Goal: Task Accomplishment & Management: Use online tool/utility

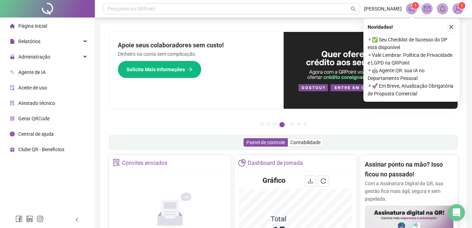
click at [449, 24] on button "button" at bounding box center [451, 27] width 8 height 8
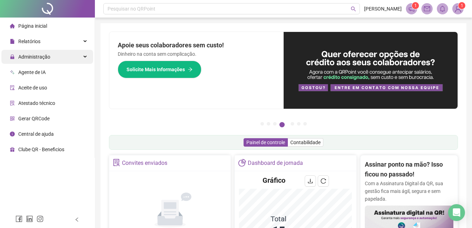
click at [52, 56] on div "Administração" at bounding box center [47, 57] width 92 height 14
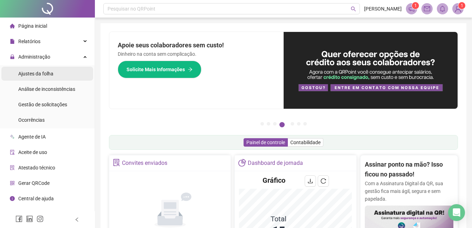
click at [52, 71] on span "Ajustes da folha" at bounding box center [35, 74] width 35 height 6
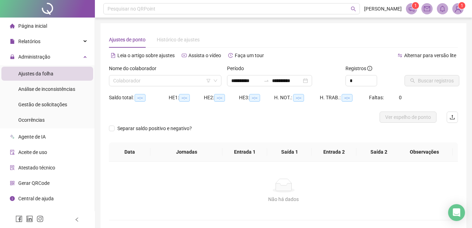
type input "**********"
click at [57, 103] on span "Gestão de solicitações" at bounding box center [42, 105] width 49 height 6
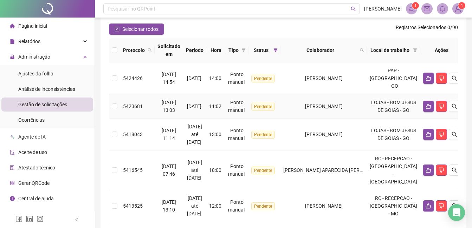
scroll to position [70, 0]
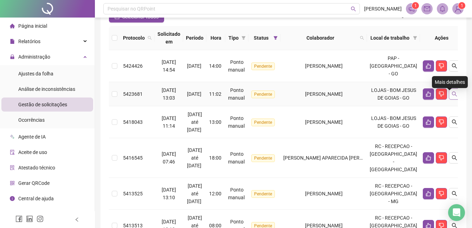
click at [449, 99] on button "button" at bounding box center [454, 94] width 11 height 11
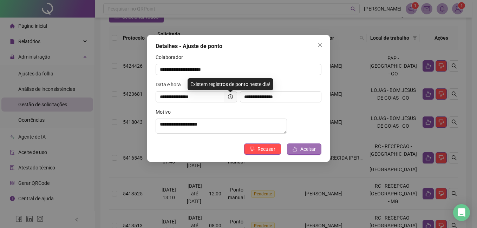
click at [297, 151] on icon "like" at bounding box center [295, 149] width 5 height 5
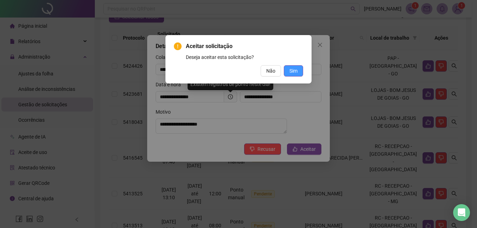
click at [298, 68] on button "Sim" at bounding box center [293, 70] width 19 height 11
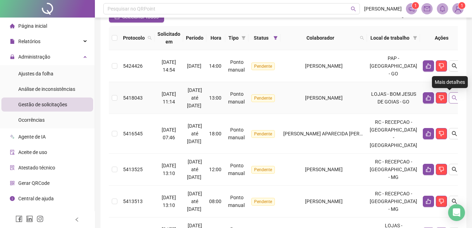
click at [449, 100] on button "button" at bounding box center [454, 97] width 11 height 11
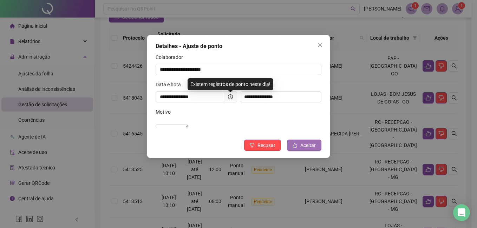
click at [311, 149] on span "Aceitar" at bounding box center [307, 146] width 15 height 8
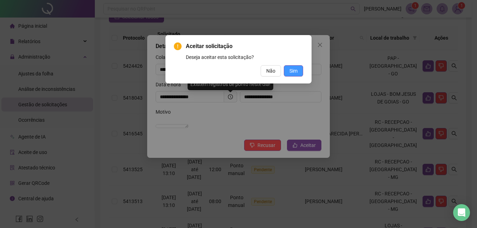
click at [290, 70] on span "Sim" at bounding box center [294, 71] width 8 height 8
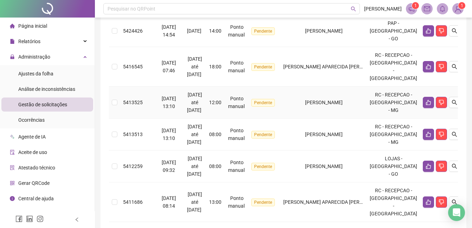
scroll to position [0, 0]
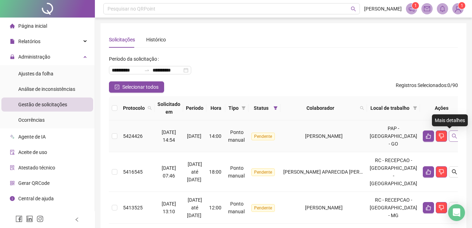
click at [452, 138] on icon "search" at bounding box center [455, 137] width 6 height 6
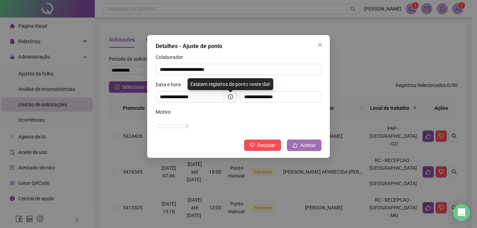
click at [311, 149] on span "Aceitar" at bounding box center [307, 146] width 15 height 8
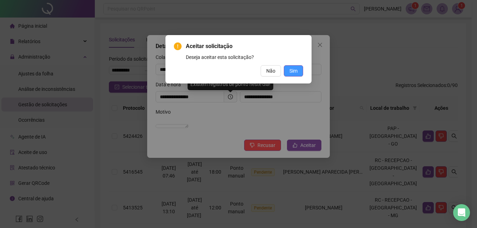
click at [295, 74] on span "Sim" at bounding box center [294, 71] width 8 height 8
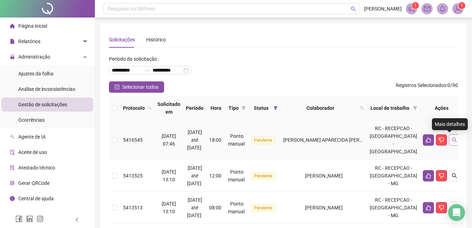
click at [452, 140] on icon "search" at bounding box center [455, 140] width 6 height 6
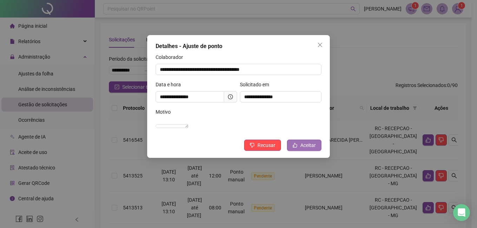
click at [305, 149] on span "Aceitar" at bounding box center [307, 146] width 15 height 8
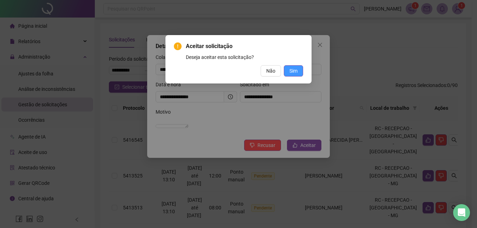
click at [298, 69] on button "Sim" at bounding box center [293, 70] width 19 height 11
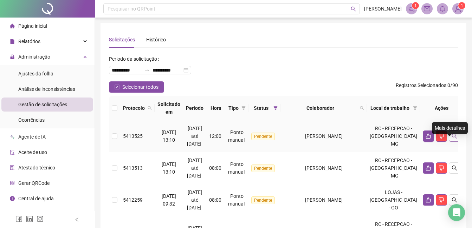
click at [450, 142] on button "button" at bounding box center [454, 136] width 11 height 11
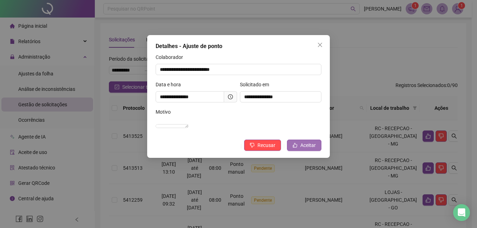
click at [307, 149] on span "Aceitar" at bounding box center [307, 146] width 15 height 8
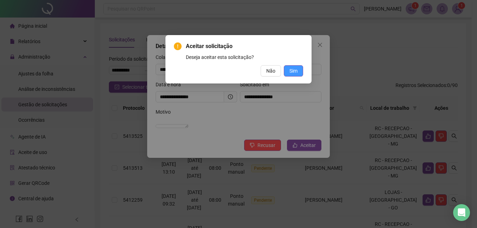
click at [296, 74] on span "Sim" at bounding box center [294, 71] width 8 height 8
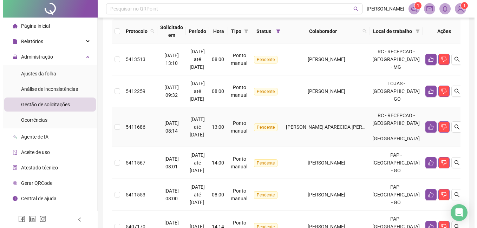
scroll to position [65, 0]
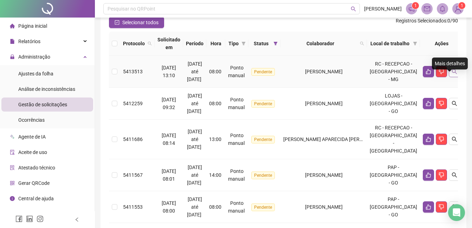
click at [453, 77] on button "button" at bounding box center [454, 71] width 11 height 11
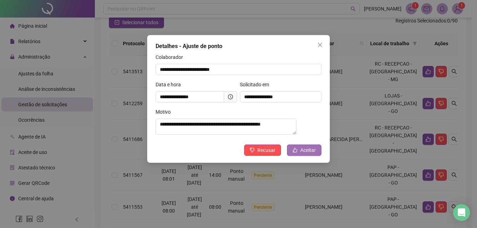
click at [308, 154] on span "Aceitar" at bounding box center [307, 151] width 15 height 8
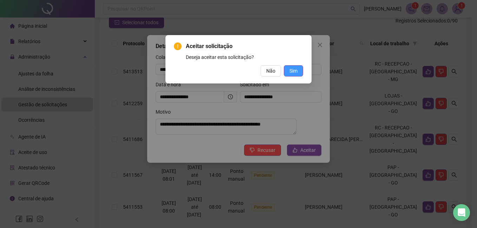
click at [288, 73] on button "Sim" at bounding box center [293, 70] width 19 height 11
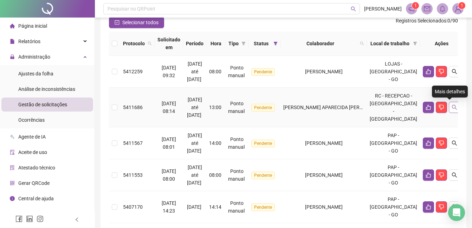
click at [449, 109] on button "button" at bounding box center [454, 107] width 11 height 11
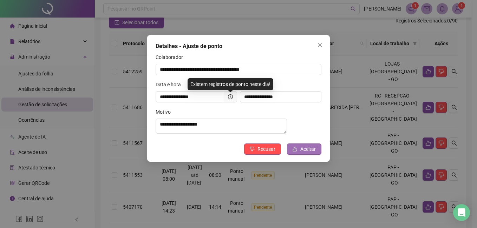
click at [303, 153] on span "Aceitar" at bounding box center [307, 149] width 15 height 8
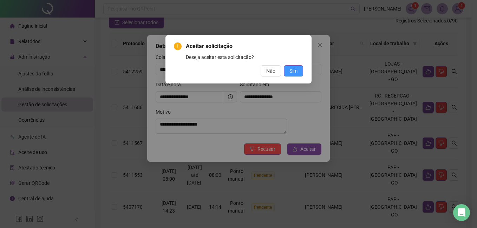
click at [295, 72] on span "Sim" at bounding box center [294, 71] width 8 height 8
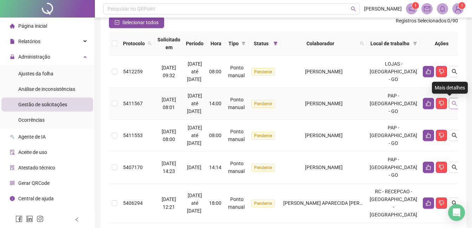
click at [453, 105] on button "button" at bounding box center [454, 103] width 11 height 11
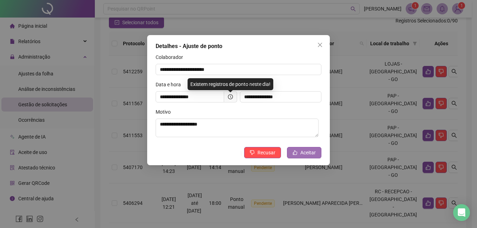
click at [312, 152] on span "Aceitar" at bounding box center [307, 153] width 15 height 8
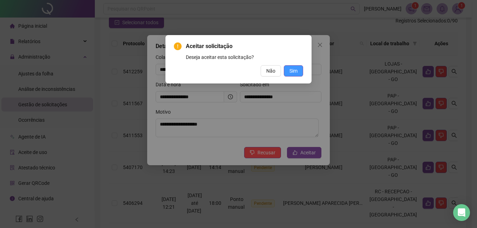
click at [299, 71] on button "Sim" at bounding box center [293, 70] width 19 height 11
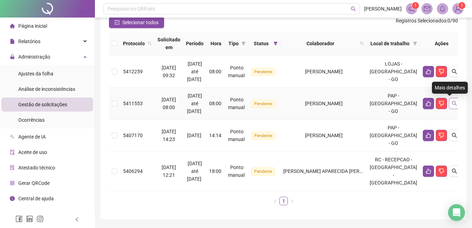
click at [452, 104] on icon "search" at bounding box center [455, 104] width 6 height 6
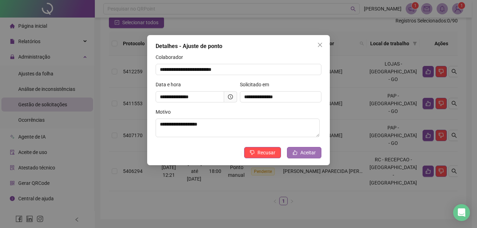
click at [305, 154] on span "Aceitar" at bounding box center [307, 153] width 15 height 8
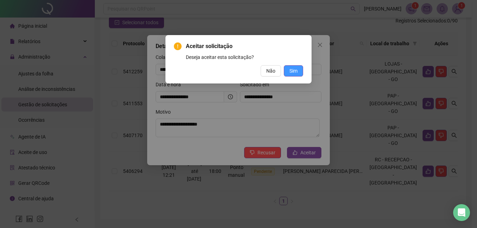
click at [294, 75] on button "Sim" at bounding box center [293, 70] width 19 height 11
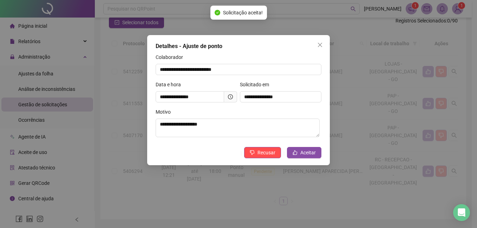
scroll to position [54, 0]
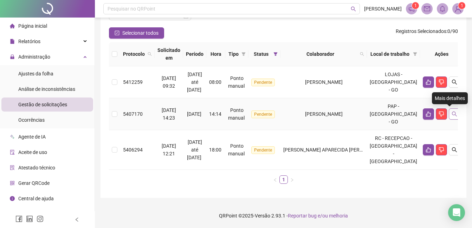
click at [452, 115] on icon "search" at bounding box center [455, 114] width 6 height 6
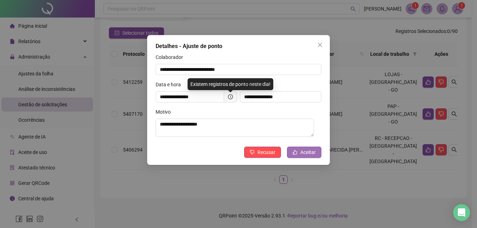
click at [304, 155] on span "Aceitar" at bounding box center [307, 153] width 15 height 8
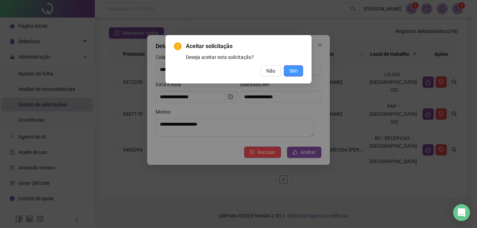
click at [298, 74] on button "Sim" at bounding box center [293, 70] width 19 height 11
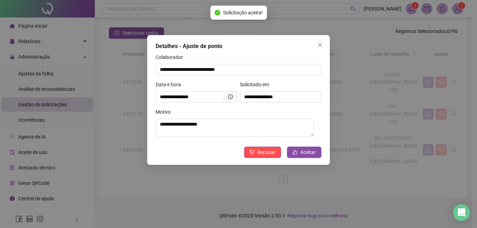
scroll to position [22, 0]
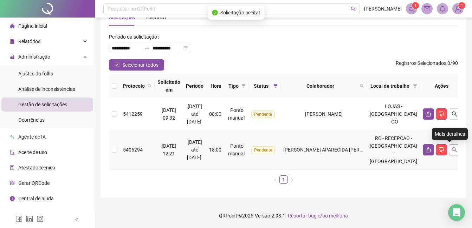
click at [452, 152] on icon "search" at bounding box center [455, 150] width 6 height 6
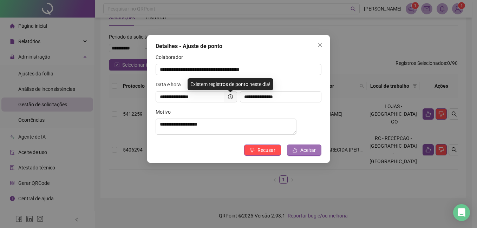
click at [313, 154] on span "Aceitar" at bounding box center [307, 151] width 15 height 8
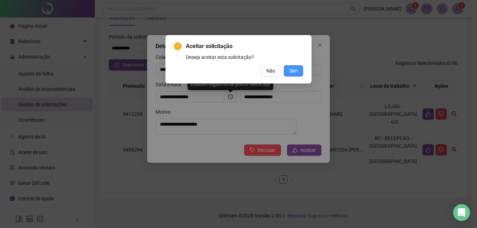
click at [294, 71] on span "Sim" at bounding box center [294, 71] width 8 height 8
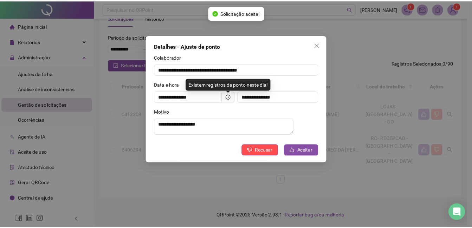
scroll to position [0, 0]
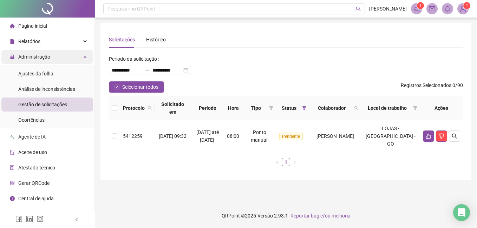
click at [44, 59] on span "Administração" at bounding box center [34, 57] width 32 height 6
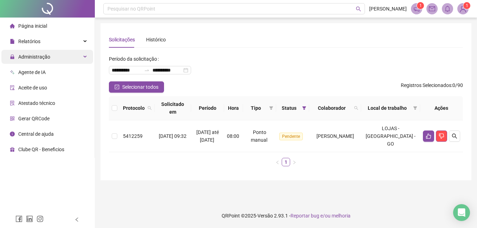
click at [44, 59] on span "Administração" at bounding box center [34, 57] width 32 height 6
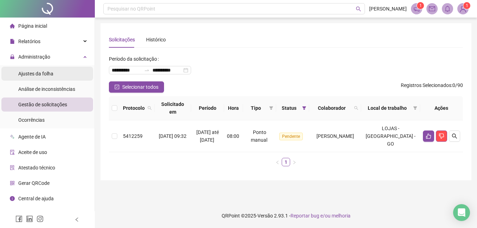
click at [45, 73] on span "Ajustes da folha" at bounding box center [35, 74] width 35 height 6
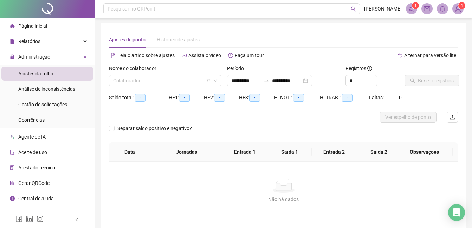
type input "**********"
click at [260, 83] on input "**********" at bounding box center [246, 81] width 30 height 8
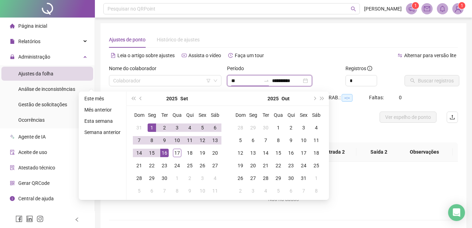
type input "*"
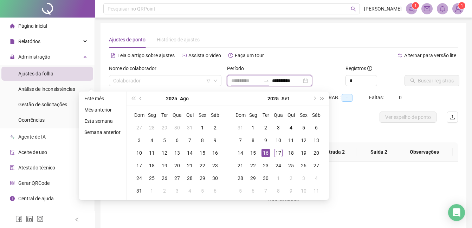
type input "**********"
click at [264, 153] on div "16" at bounding box center [265, 153] width 8 height 8
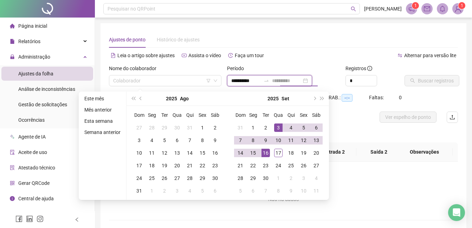
type input "**********"
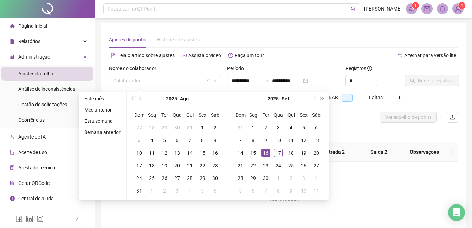
click at [346, 126] on div "Separar saldo positivo e negativo?" at bounding box center [283, 133] width 349 height 20
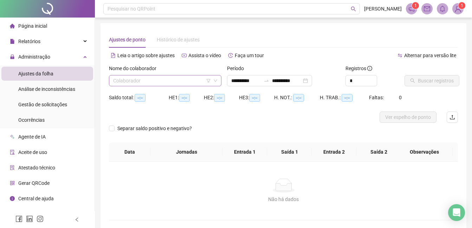
click at [143, 83] on input "search" at bounding box center [162, 81] width 98 height 11
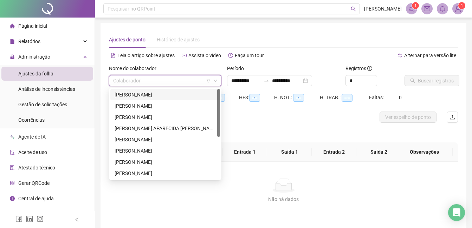
click at [143, 92] on div "[PERSON_NAME]" at bounding box center [165, 95] width 101 height 8
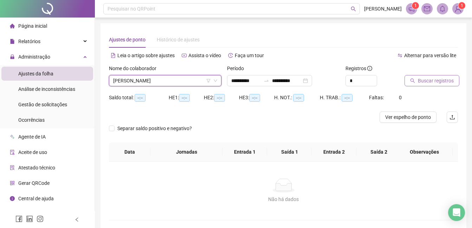
click at [440, 79] on span "Buscar registros" at bounding box center [436, 81] width 36 height 8
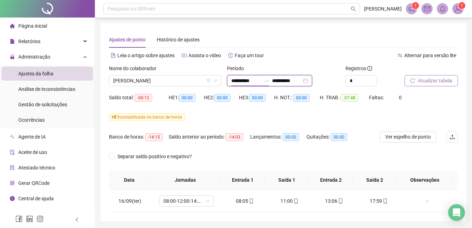
click at [243, 80] on input "**********" at bounding box center [246, 81] width 30 height 8
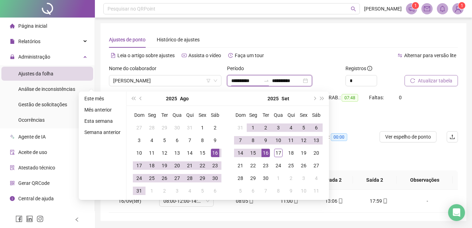
click at [237, 80] on input "**********" at bounding box center [246, 81] width 30 height 8
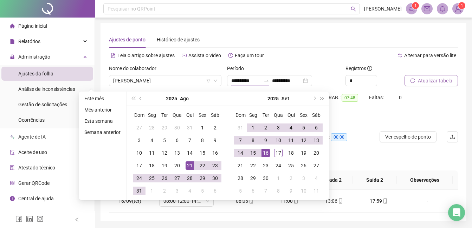
type input "**********"
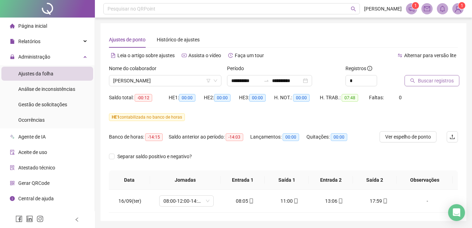
click at [434, 83] on span "Buscar registros" at bounding box center [436, 81] width 36 height 8
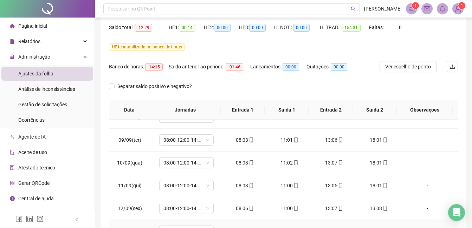
scroll to position [361, 0]
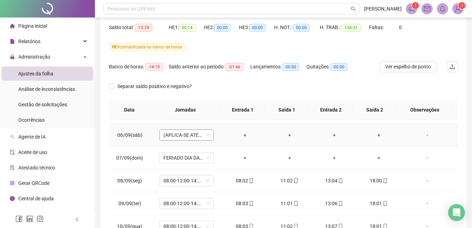
click at [207, 138] on span "(APLICA-SE ATESTADO)" at bounding box center [186, 135] width 46 height 11
click at [228, 147] on td "+" at bounding box center [244, 158] width 45 height 23
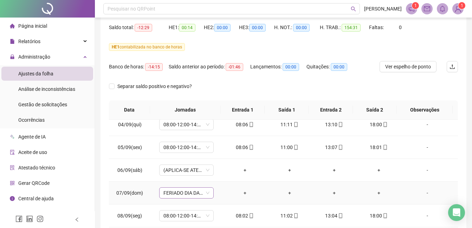
click at [201, 194] on span "FERIADO DIA DA INDEPENDÊNCIA" at bounding box center [186, 193] width 46 height 11
click at [232, 198] on td "+" at bounding box center [244, 193] width 45 height 23
click at [206, 173] on span "(APLICA-SE ATESTADO)" at bounding box center [186, 170] width 46 height 11
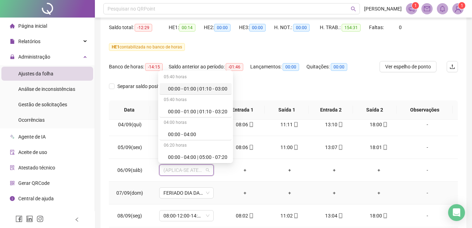
click at [312, 184] on td "+" at bounding box center [334, 193] width 45 height 23
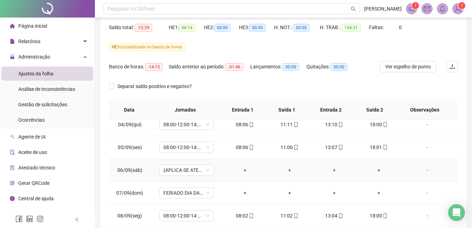
click at [422, 171] on div "-" at bounding box center [427, 171] width 41 height 8
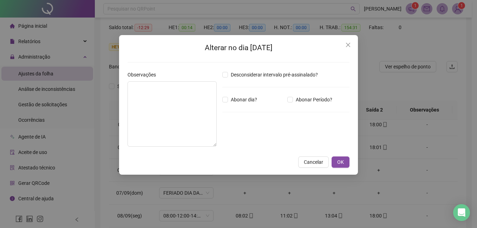
click at [352, 165] on div "Alterar no dia [DATE] Observações Desconsiderar intervalo pré-assinalado? Abona…" at bounding box center [238, 105] width 239 height 140
click at [341, 162] on span "OK" at bounding box center [340, 162] width 7 height 8
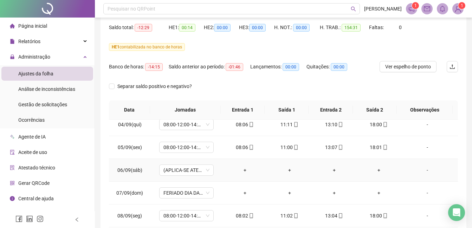
click at [422, 170] on div "-" at bounding box center [427, 171] width 41 height 8
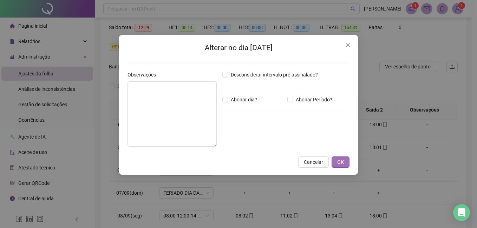
click at [340, 164] on span "OK" at bounding box center [340, 162] width 7 height 8
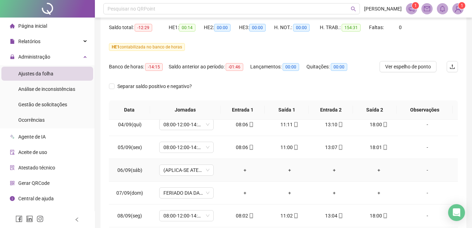
click at [421, 171] on div "-" at bounding box center [427, 171] width 41 height 8
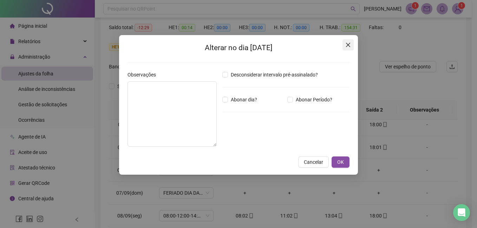
click at [349, 44] on icon "close" at bounding box center [348, 45] width 4 height 4
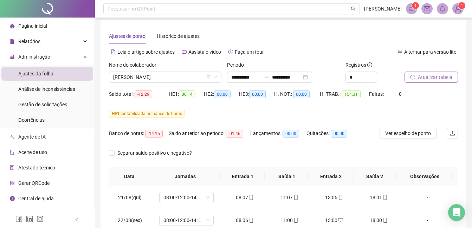
scroll to position [0, 0]
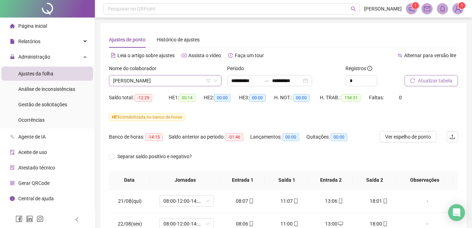
click at [202, 84] on span "[PERSON_NAME]" at bounding box center [165, 81] width 104 height 11
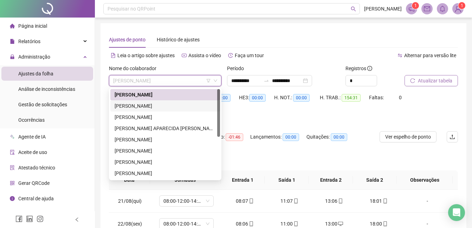
click at [182, 106] on div "[PERSON_NAME]" at bounding box center [165, 106] width 101 height 8
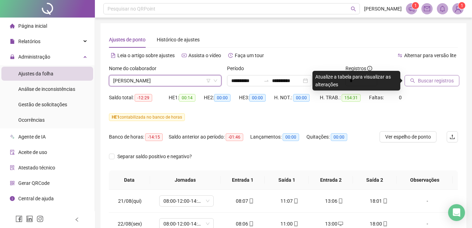
click at [433, 80] on span "Buscar registros" at bounding box center [436, 81] width 36 height 8
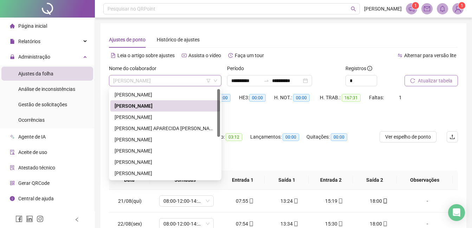
click at [195, 82] on span "[PERSON_NAME]" at bounding box center [165, 81] width 104 height 11
click at [148, 116] on div "[PERSON_NAME]" at bounding box center [165, 118] width 101 height 8
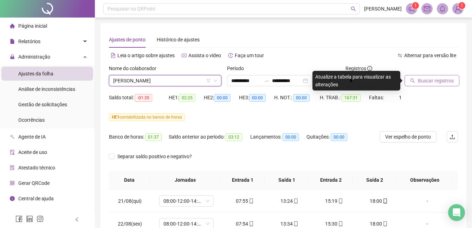
click at [431, 80] on span "Buscar registros" at bounding box center [436, 81] width 36 height 8
